Goal: Task Accomplishment & Management: Use online tool/utility

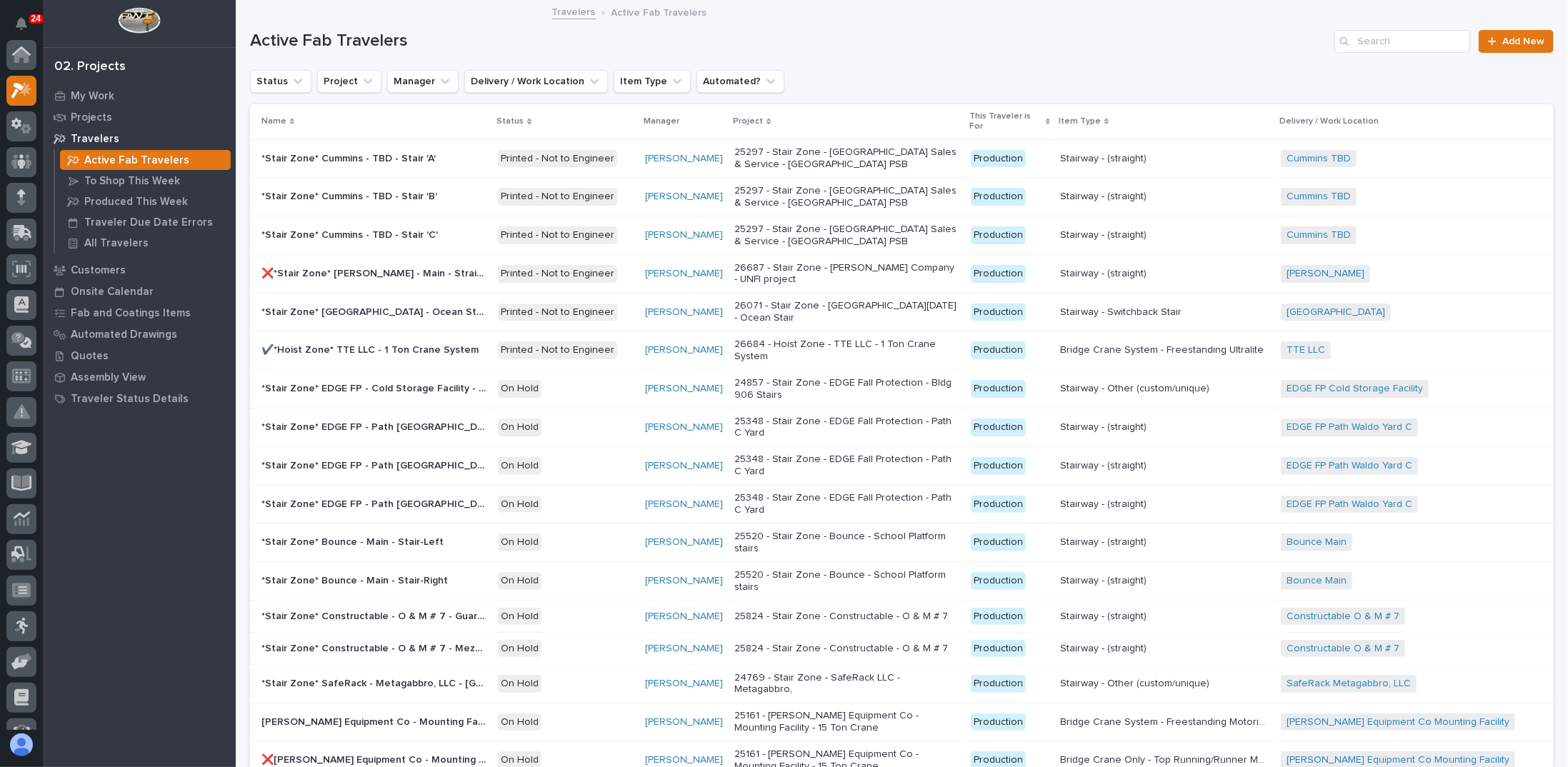
scroll to position [36, 0]
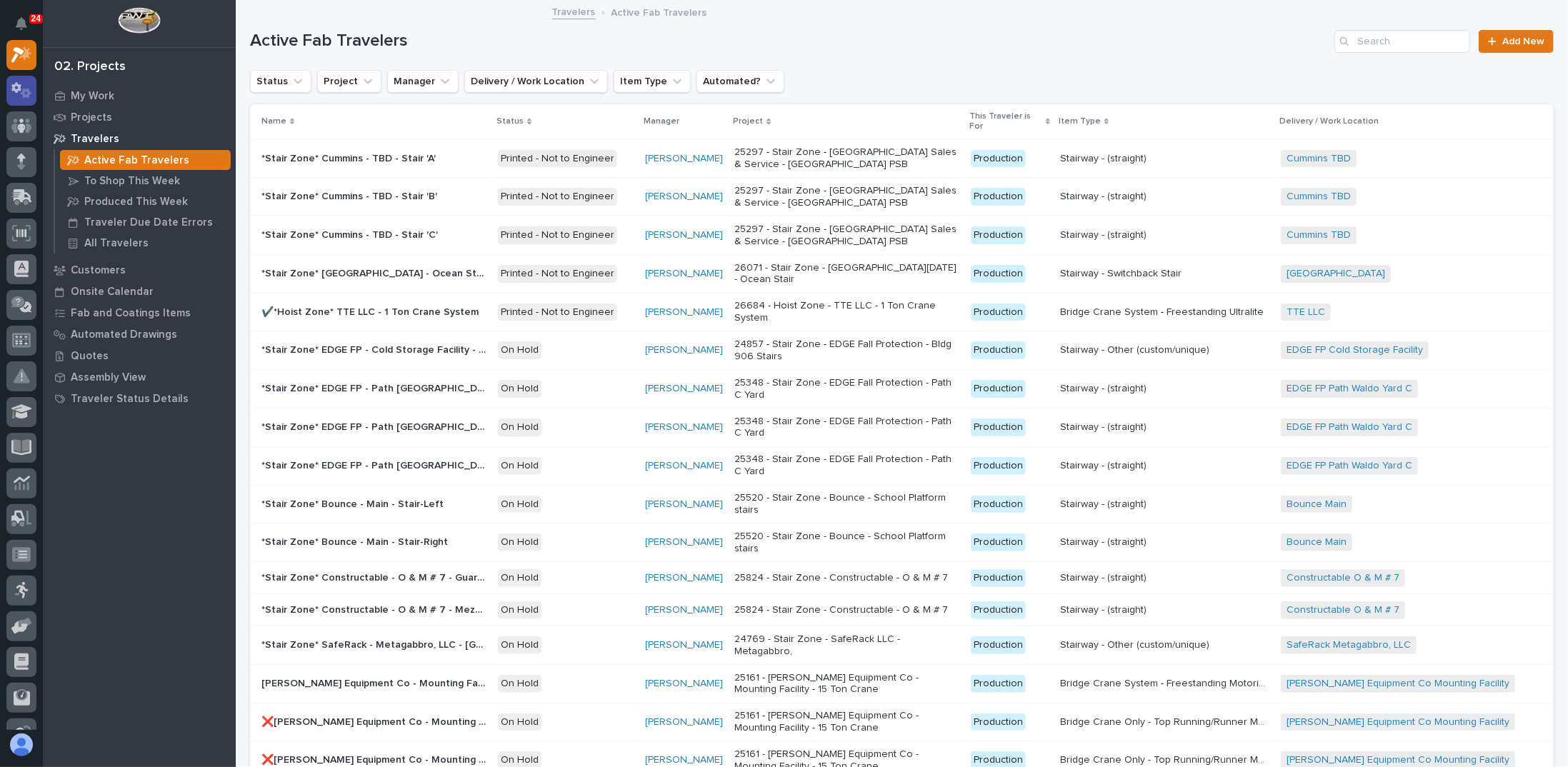
click at [28, 91] on icon at bounding box center [26, 93] width 11 height 10
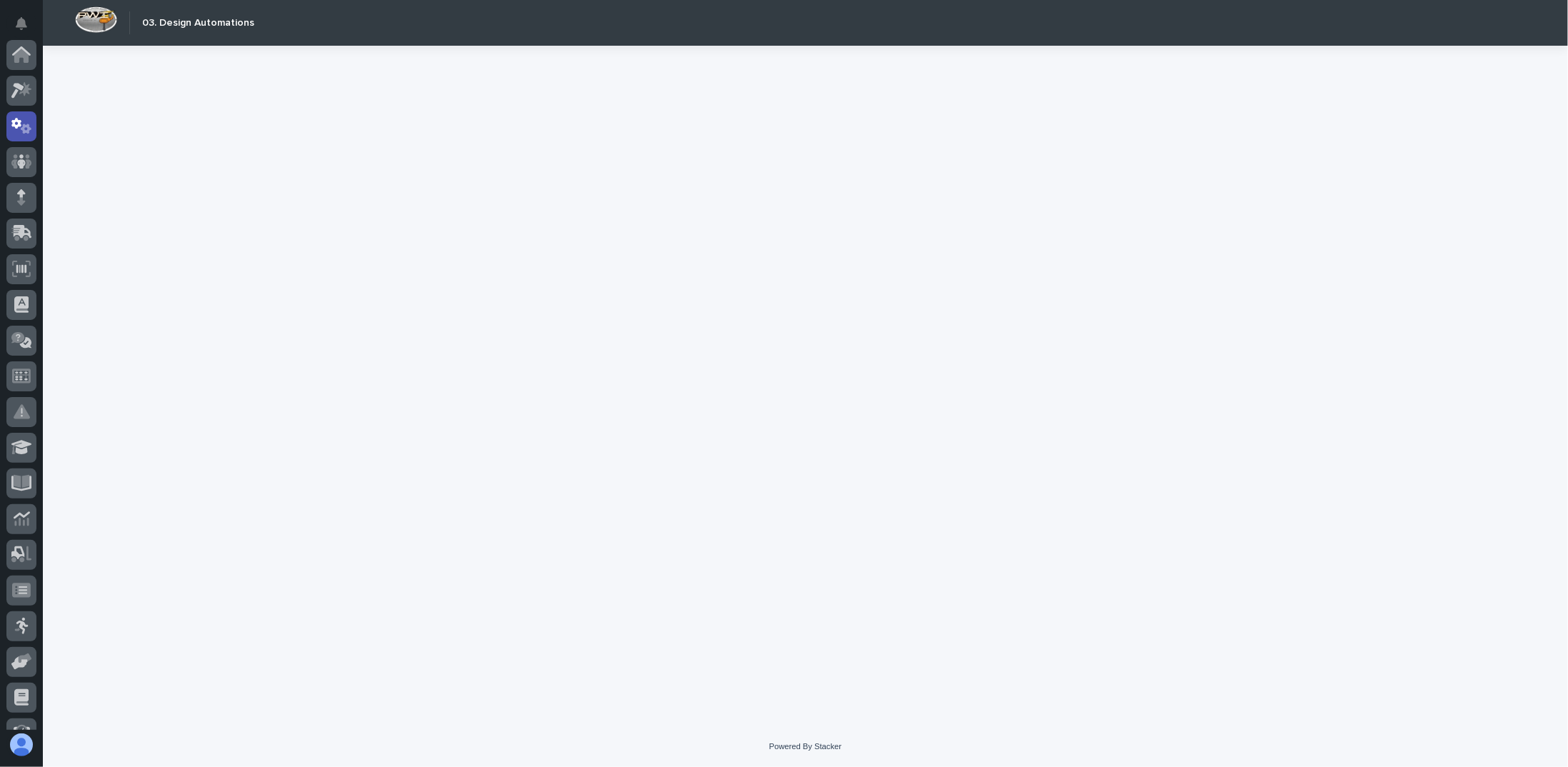
scroll to position [71, 0]
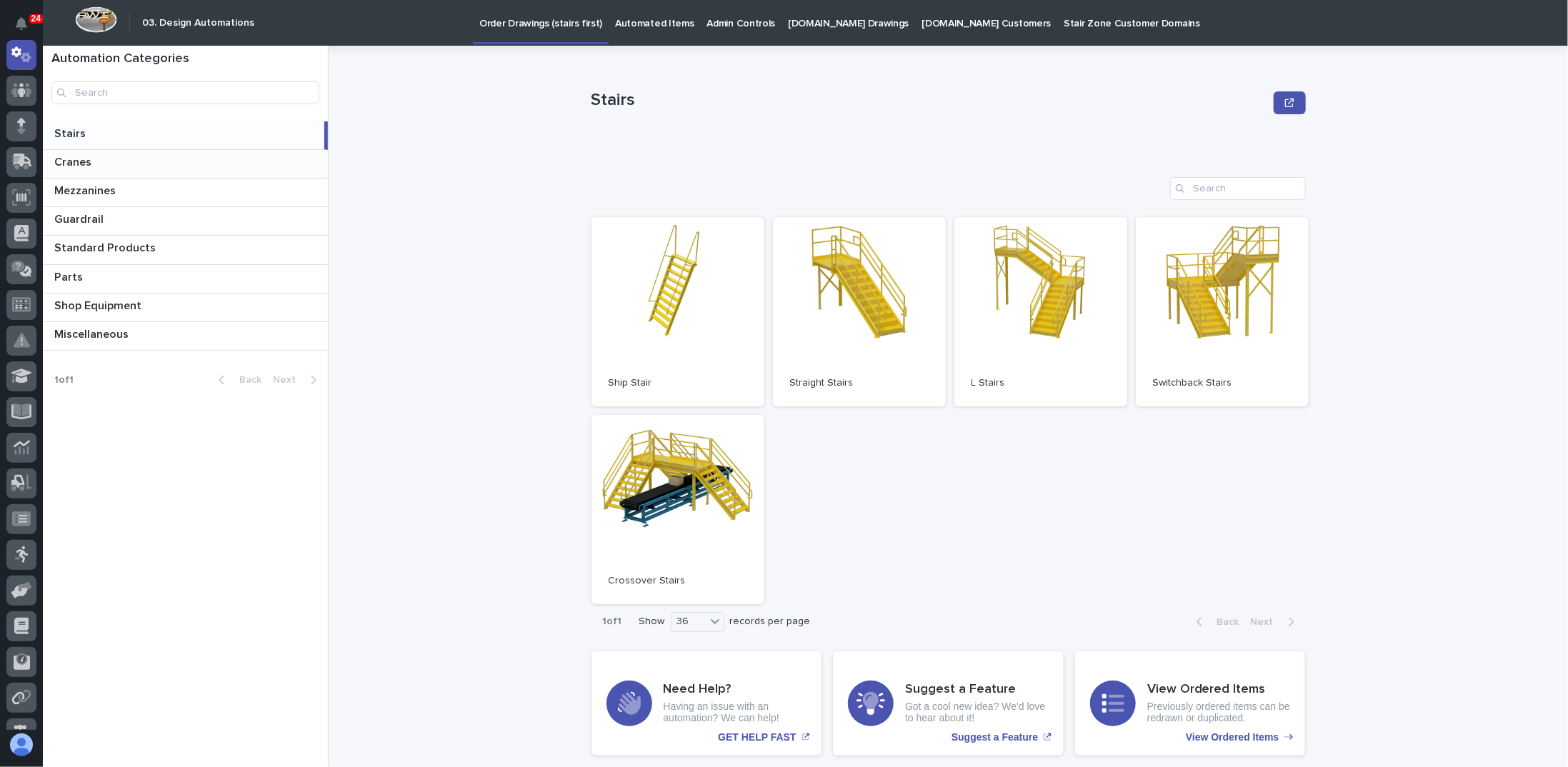
click at [118, 165] on p at bounding box center [188, 162] width 268 height 13
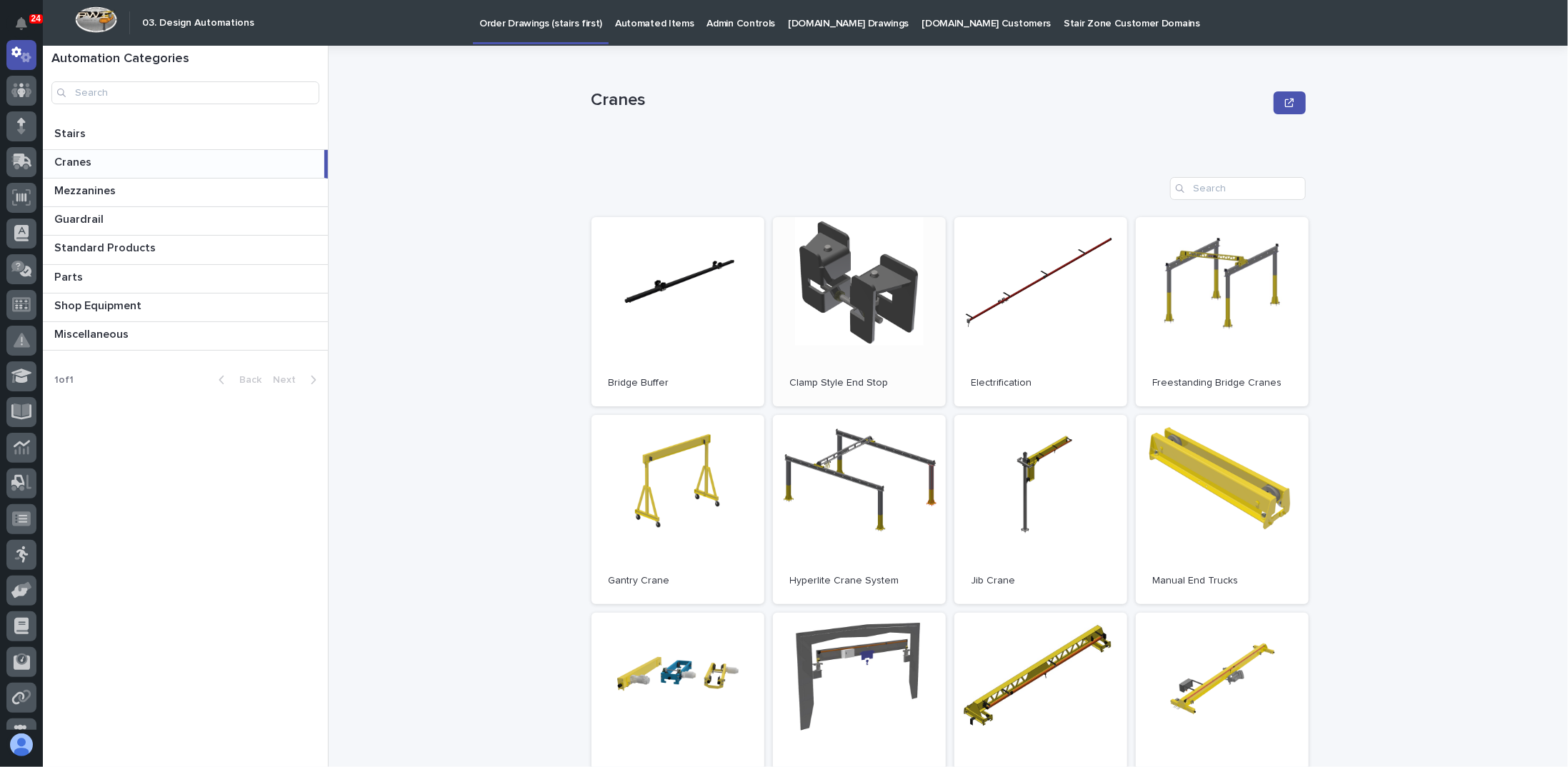
click at [837, 302] on link "Open" at bounding box center [859, 312] width 173 height 189
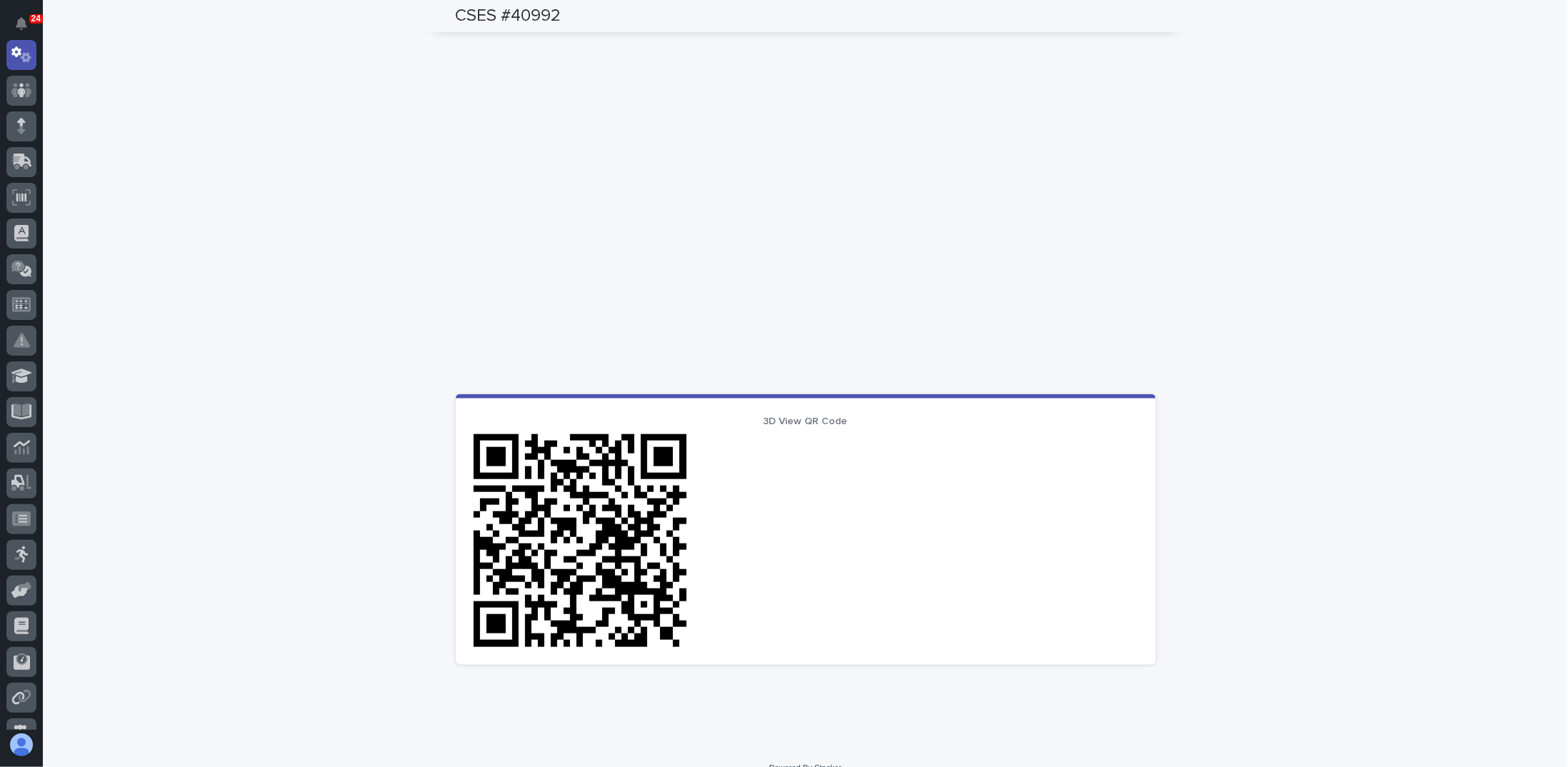
scroll to position [769, 0]
